Goal: Information Seeking & Learning: Check status

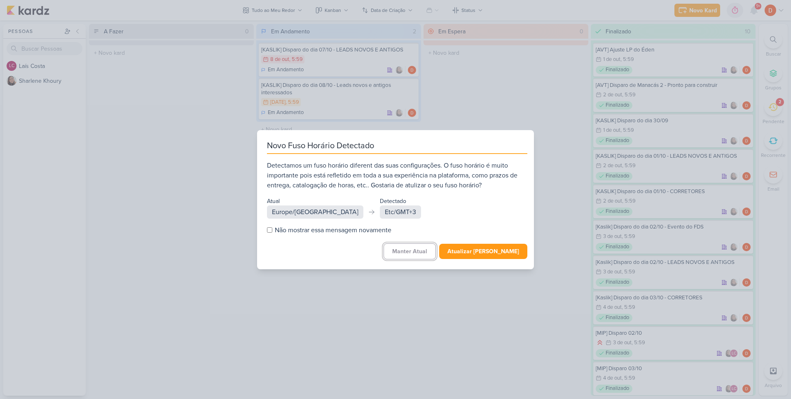
click at [423, 256] on button "Manter Atual" at bounding box center [409, 251] width 52 height 16
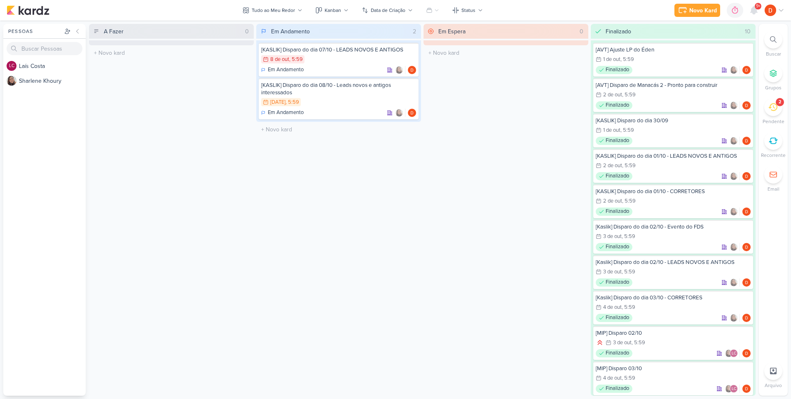
click at [767, 112] on div "2" at bounding box center [773, 107] width 18 height 18
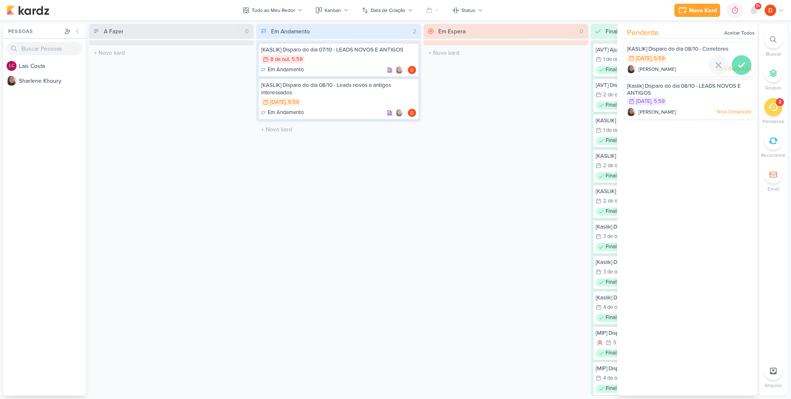
click at [739, 66] on icon at bounding box center [741, 65] width 10 height 10
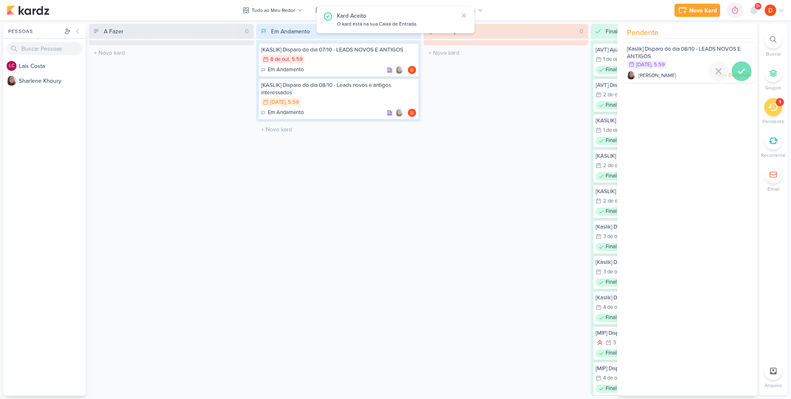
click at [739, 72] on icon at bounding box center [741, 71] width 10 height 10
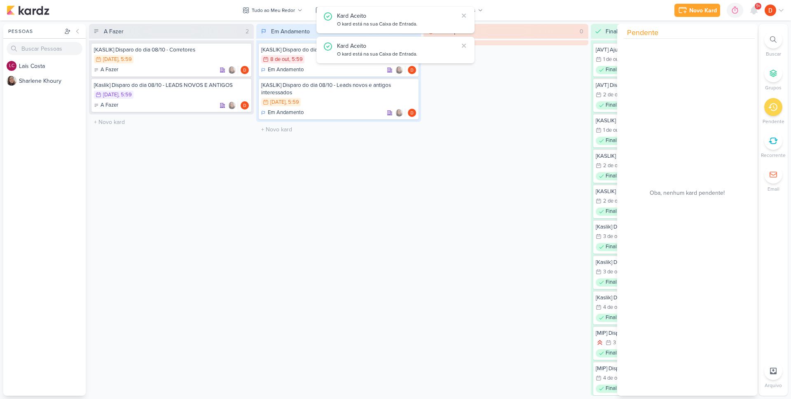
click at [519, 220] on div "Em Espera 0 O título do kard deve ter menos que 100 caracteres" at bounding box center [505, 210] width 165 height 372
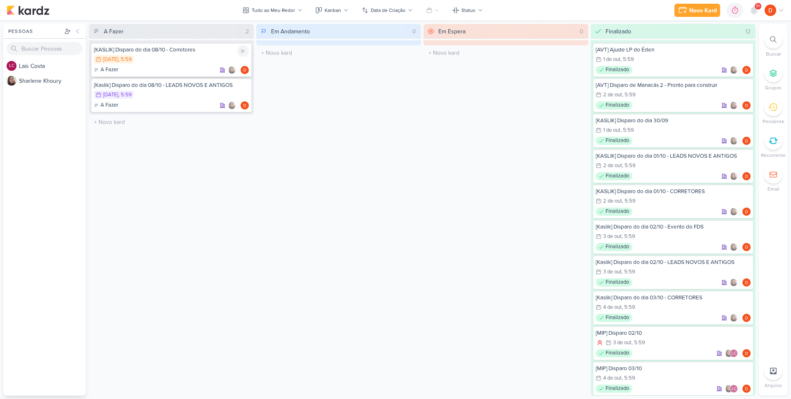
click at [189, 58] on div "9/10 9 de out , 5:59" at bounding box center [171, 59] width 155 height 9
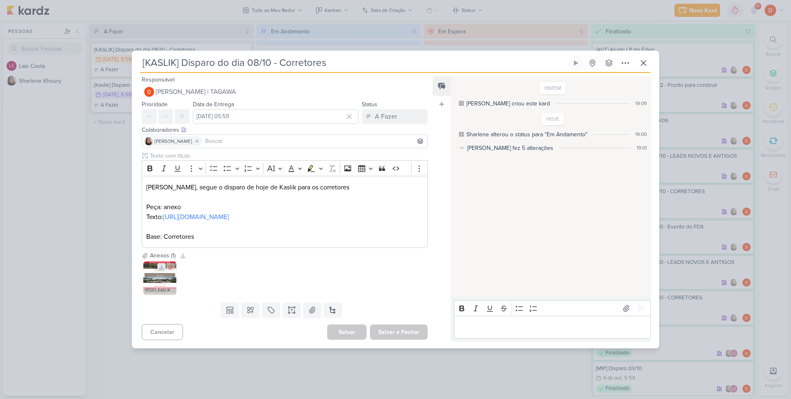
click at [163, 270] on icon at bounding box center [161, 267] width 5 height 5
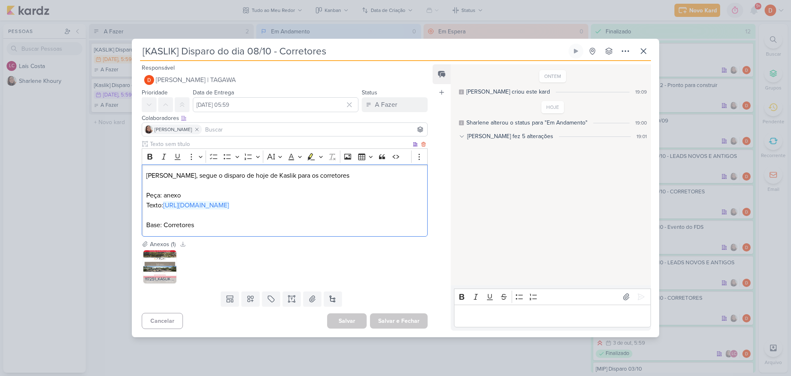
click at [143, 203] on div "Diego, segue o disparo de hoje de Kaslik para os corretores Peça: anexo Texto: …" at bounding box center [285, 200] width 286 height 72
copy link "https://docs.google.com/document/d/17H5OA16L1KC8Pinw5jU5ggBAe2qcQfs3DxrJBUh6Tho…"
click at [106, 146] on div "[KASLIK] Disparo do dia 08/10 - Corretores" at bounding box center [395, 188] width 791 height 376
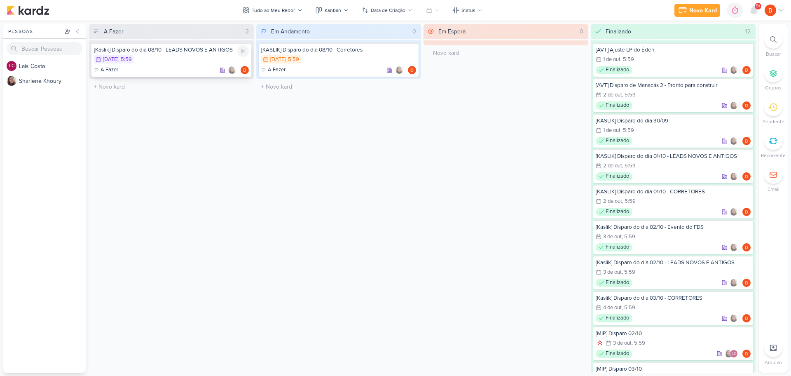
click at [174, 62] on div "10/10 10 de out , 5:59" at bounding box center [171, 59] width 155 height 9
click at [0, 0] on div at bounding box center [0, 0] width 0 height 0
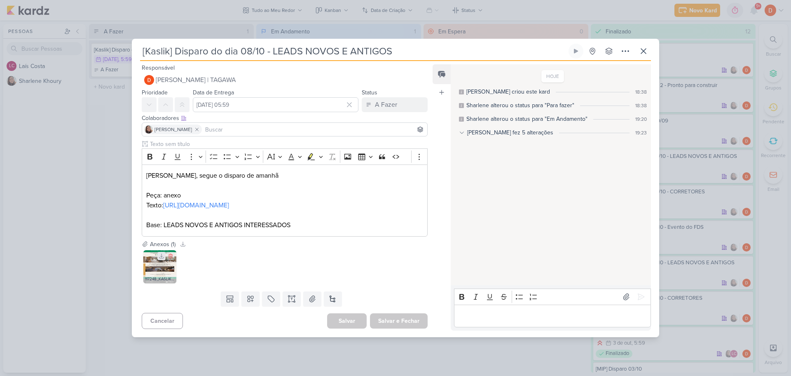
click at [160, 259] on icon at bounding box center [162, 256] width 6 height 6
drag, startPoint x: 180, startPoint y: 216, endPoint x: 145, endPoint y: 205, distance: 35.8
click at [145, 205] on div "Diegoo, segue o disparo de amanhã Peça: anexo Texto: https://docs.google.com/do…" at bounding box center [285, 200] width 286 height 72
copy link "https://docs.google.com/document/d/1PLUl0gFt9iQ69hdWsyJxiKkgjLRRevZn0RO2iYClhOE…"
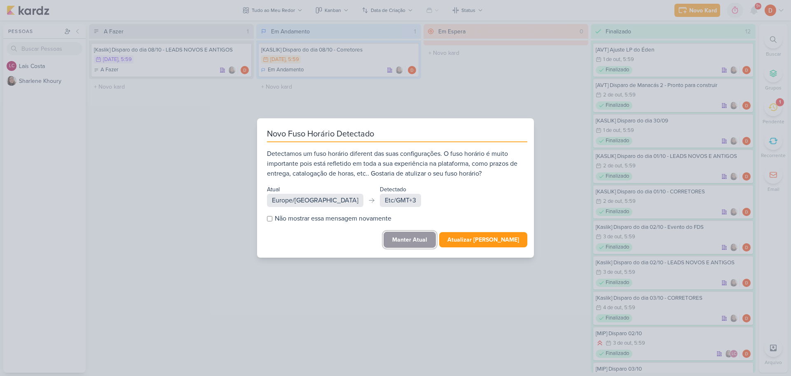
drag, startPoint x: 405, startPoint y: 238, endPoint x: 387, endPoint y: 223, distance: 23.7
click at [405, 237] on button "Manter Atual" at bounding box center [409, 239] width 52 height 16
